Goal: Communication & Community: Answer question/provide support

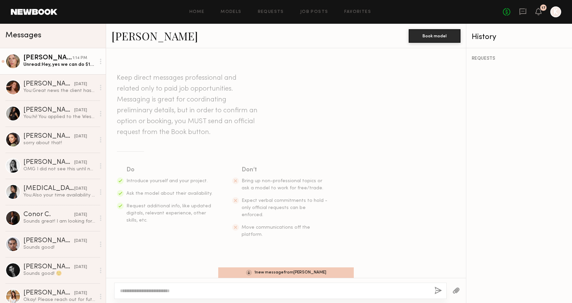
scroll to position [267, 0]
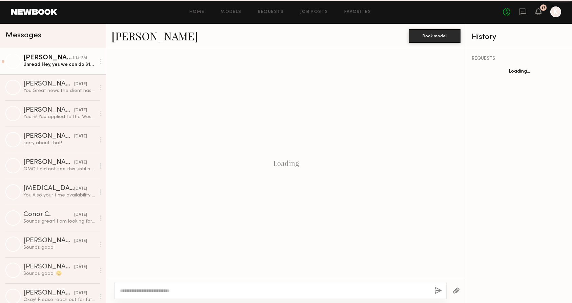
scroll to position [367, 0]
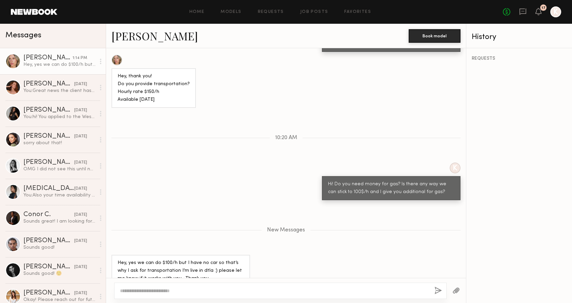
click at [206, 292] on textarea at bounding box center [274, 290] width 309 height 7
type textarea "**********"
click at [438, 291] on button "button" at bounding box center [437, 290] width 7 height 8
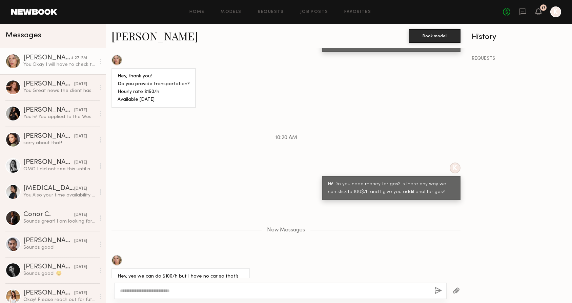
scroll to position [407, 0]
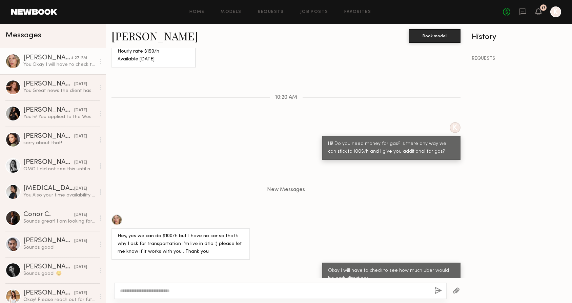
click at [185, 296] on div at bounding box center [280, 290] width 332 height 16
click at [185, 294] on div at bounding box center [280, 290] width 332 height 16
click at [185, 288] on textarea at bounding box center [274, 290] width 309 height 7
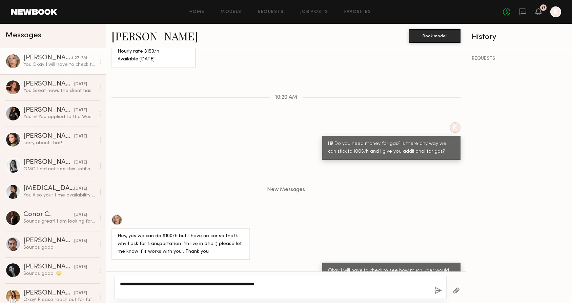
type textarea "**********"
click at [437, 289] on button "button" at bounding box center [437, 290] width 7 height 8
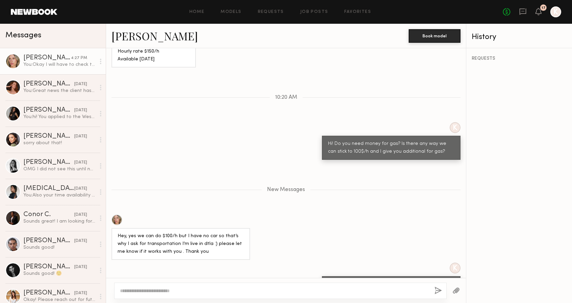
scroll to position [448, 0]
